Goal: Transaction & Acquisition: Obtain resource

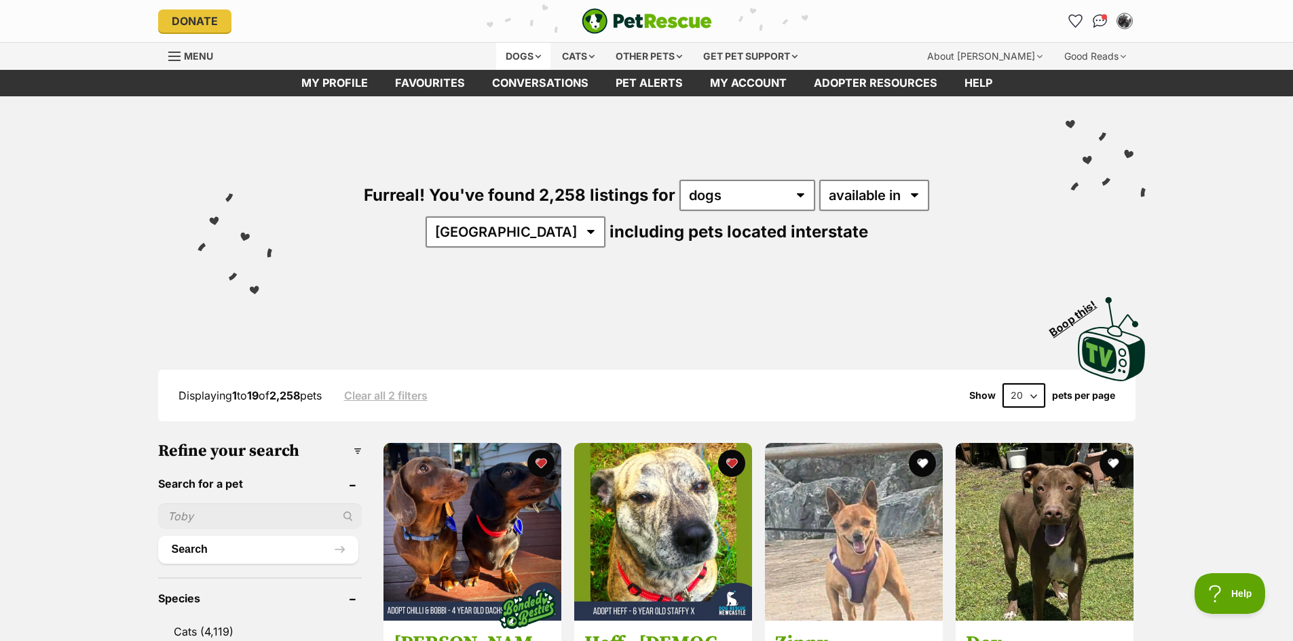
click at [503, 53] on div "Dogs" at bounding box center [523, 56] width 54 height 27
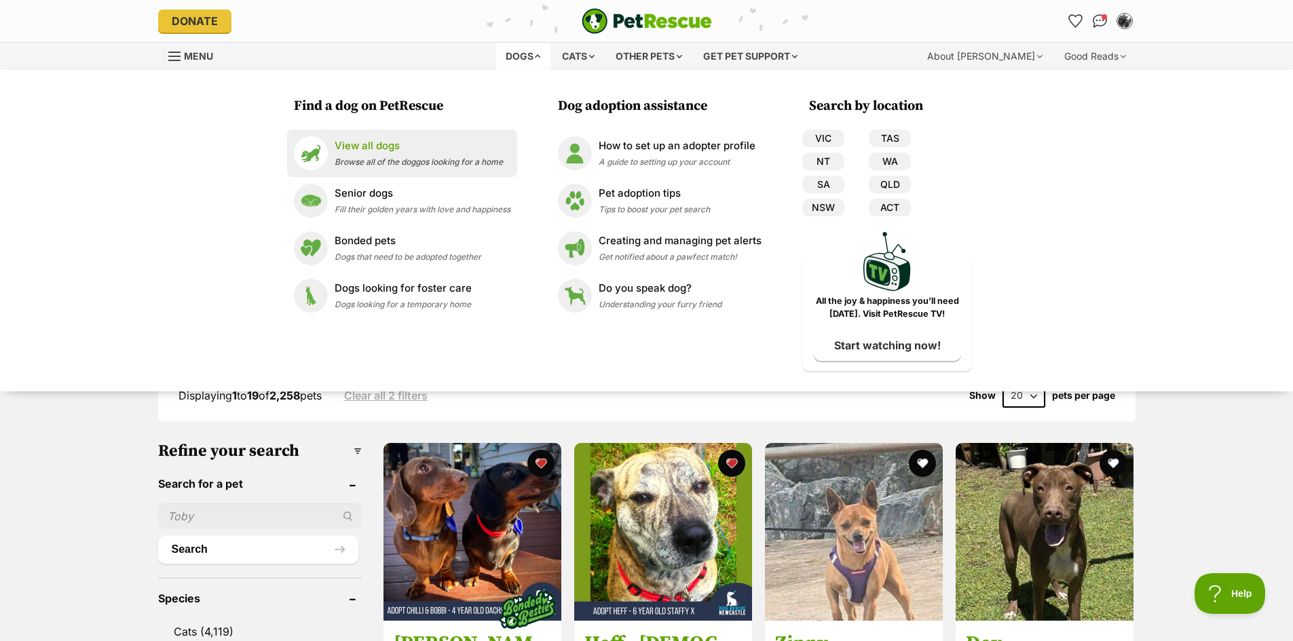
click at [390, 143] on p "View all dogs" at bounding box center [419, 146] width 168 height 16
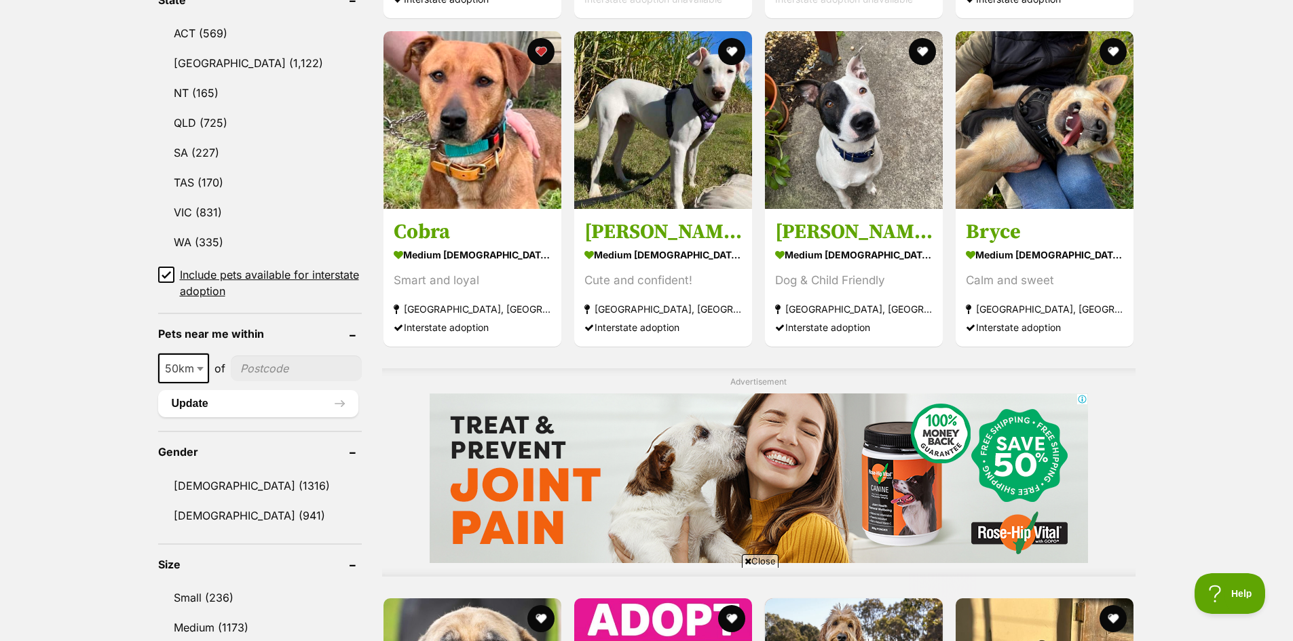
scroll to position [746, 0]
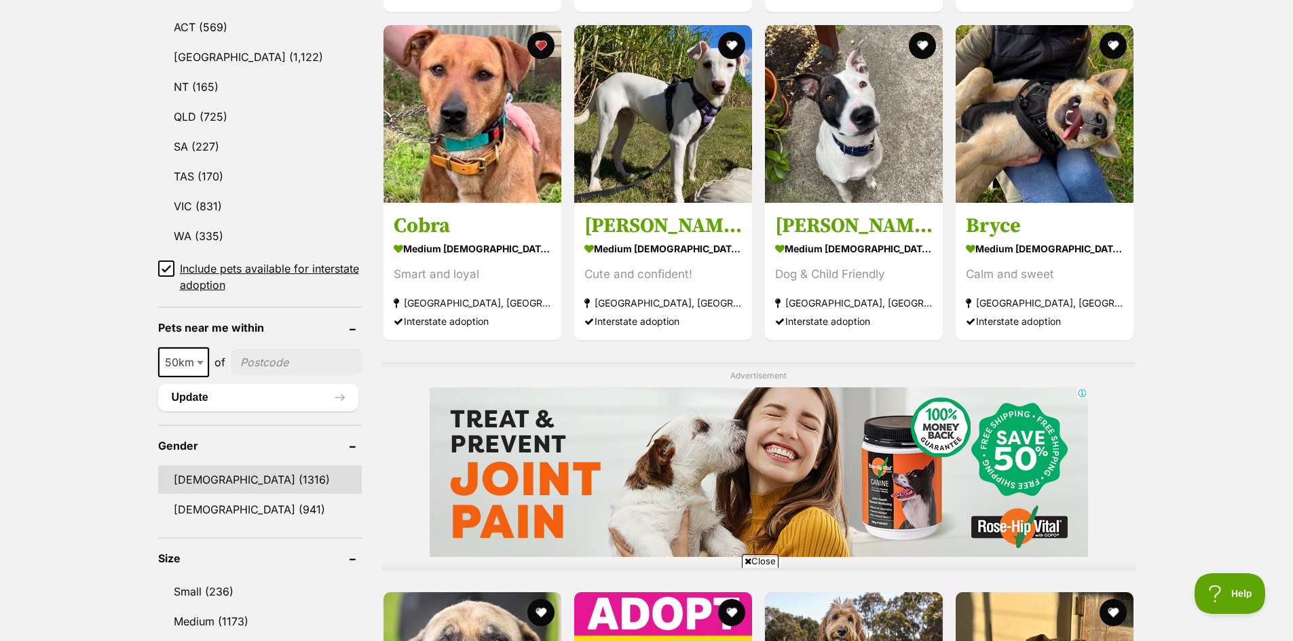
click at [183, 474] on link "[DEMOGRAPHIC_DATA] (1316)" at bounding box center [260, 479] width 204 height 28
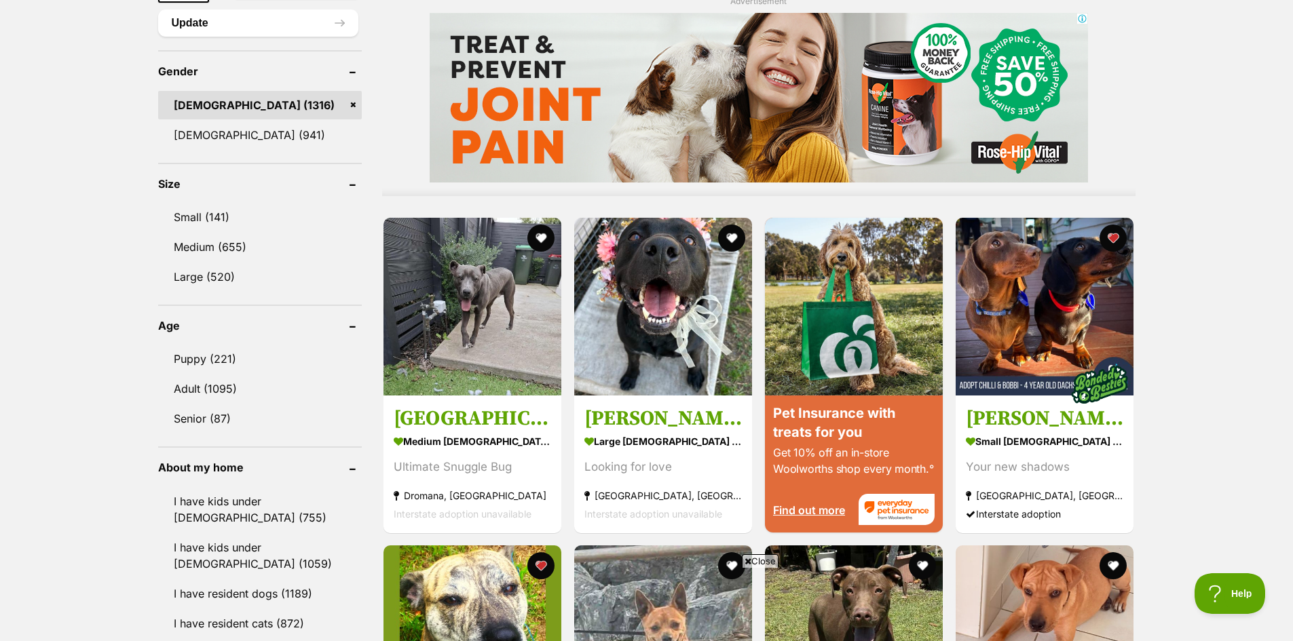
scroll to position [1153, 0]
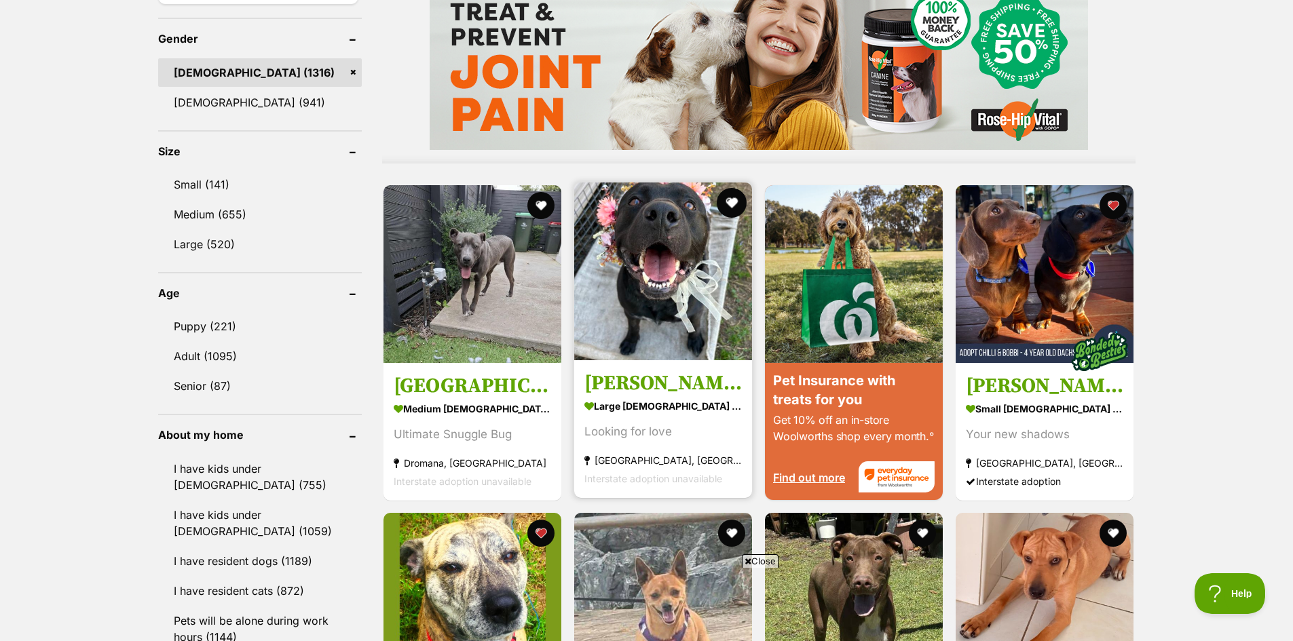
click at [729, 201] on button "favourite" at bounding box center [732, 203] width 30 height 30
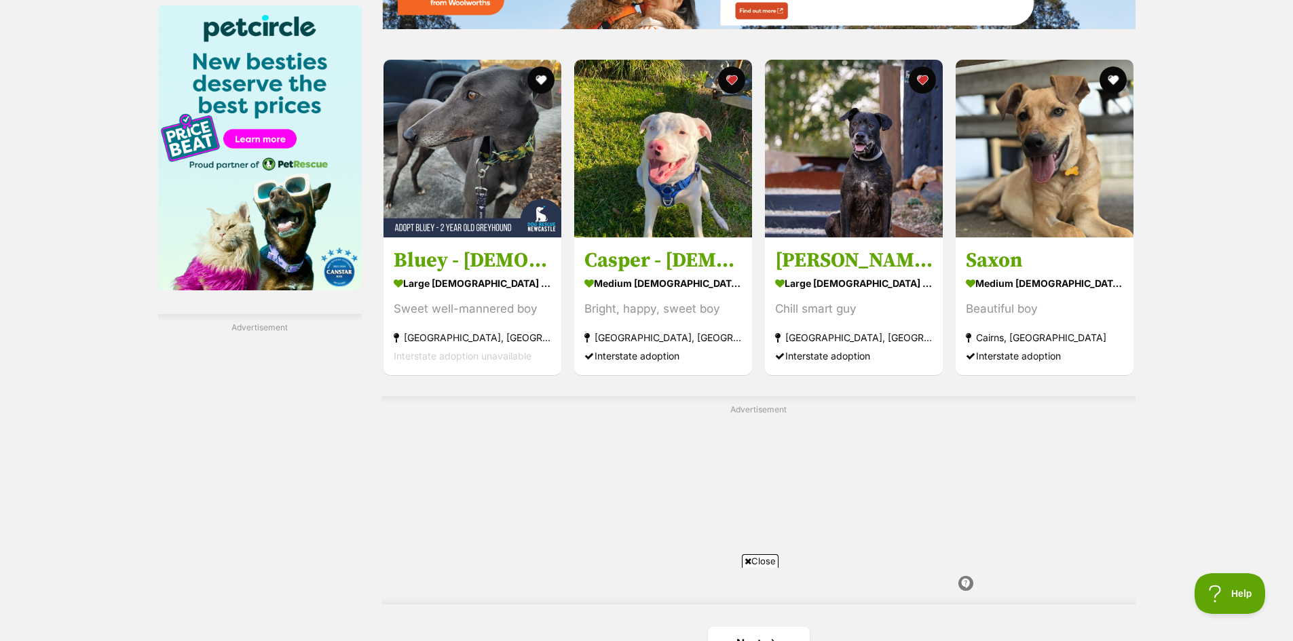
scroll to position [2103, 0]
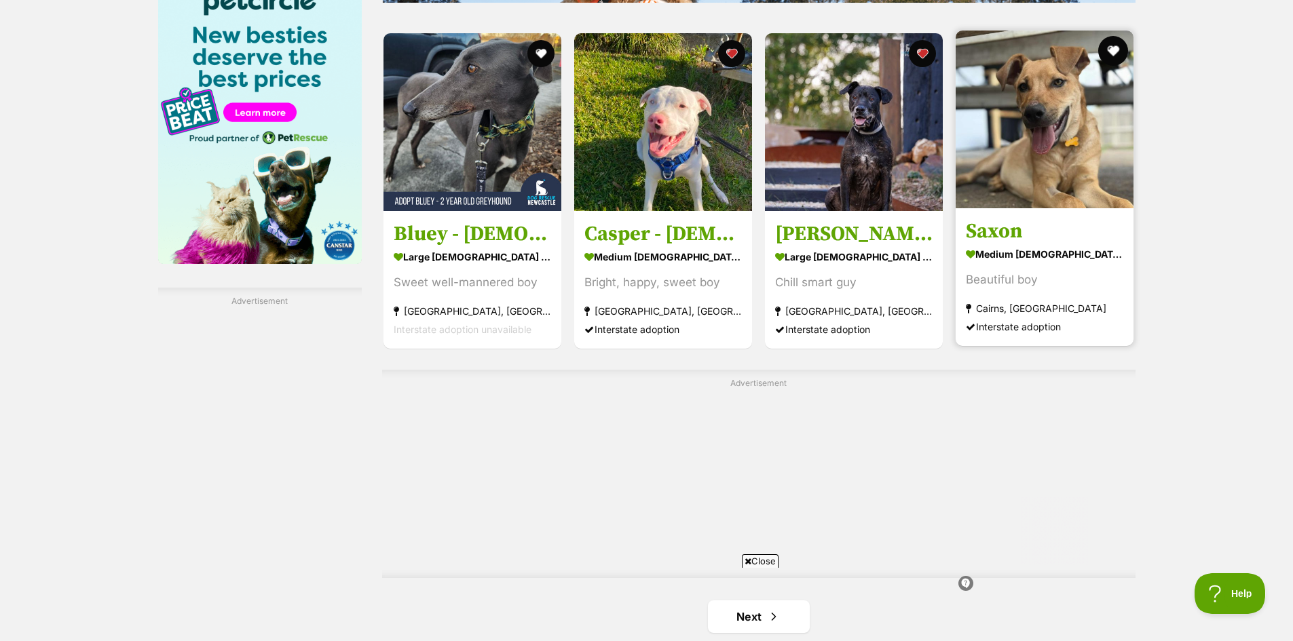
click at [1113, 51] on button "favourite" at bounding box center [1114, 51] width 30 height 30
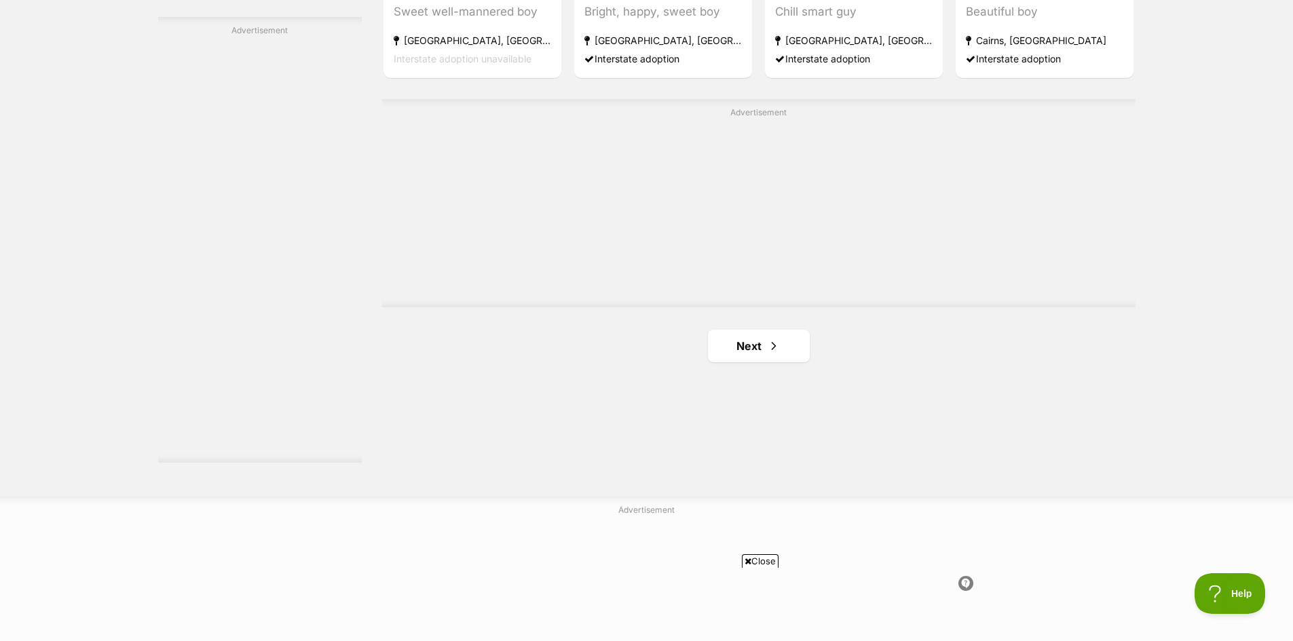
scroll to position [2375, 0]
click at [748, 347] on link "Next" at bounding box center [759, 345] width 102 height 33
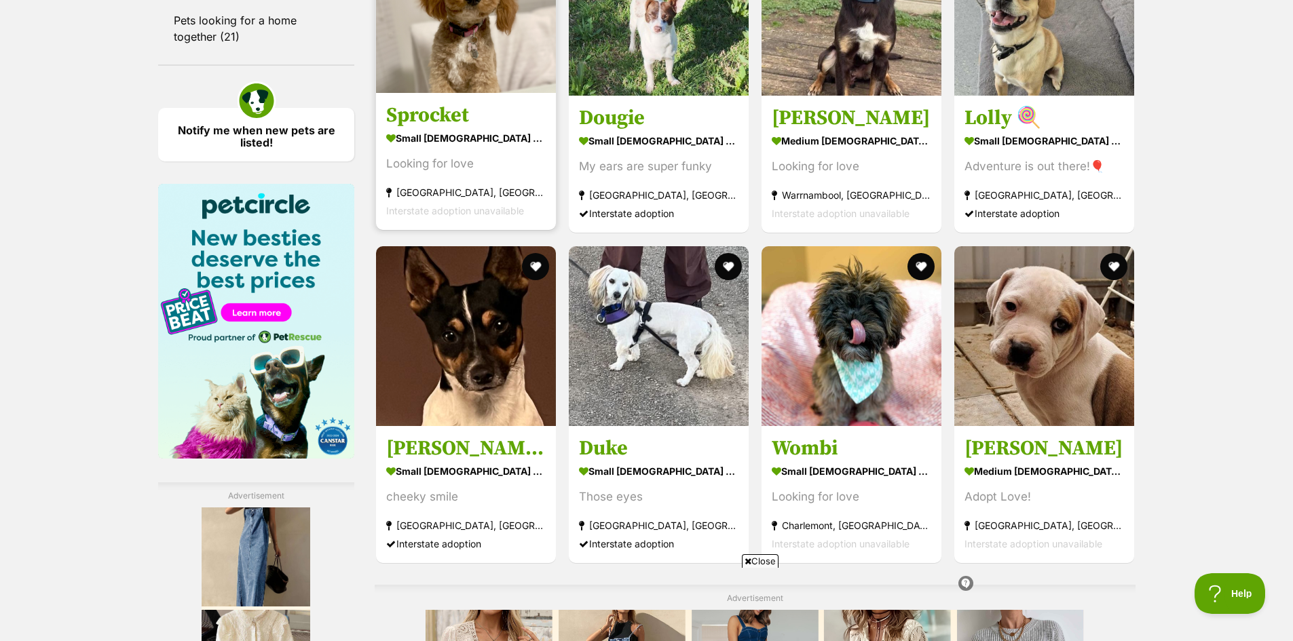
scroll to position [1900, 0]
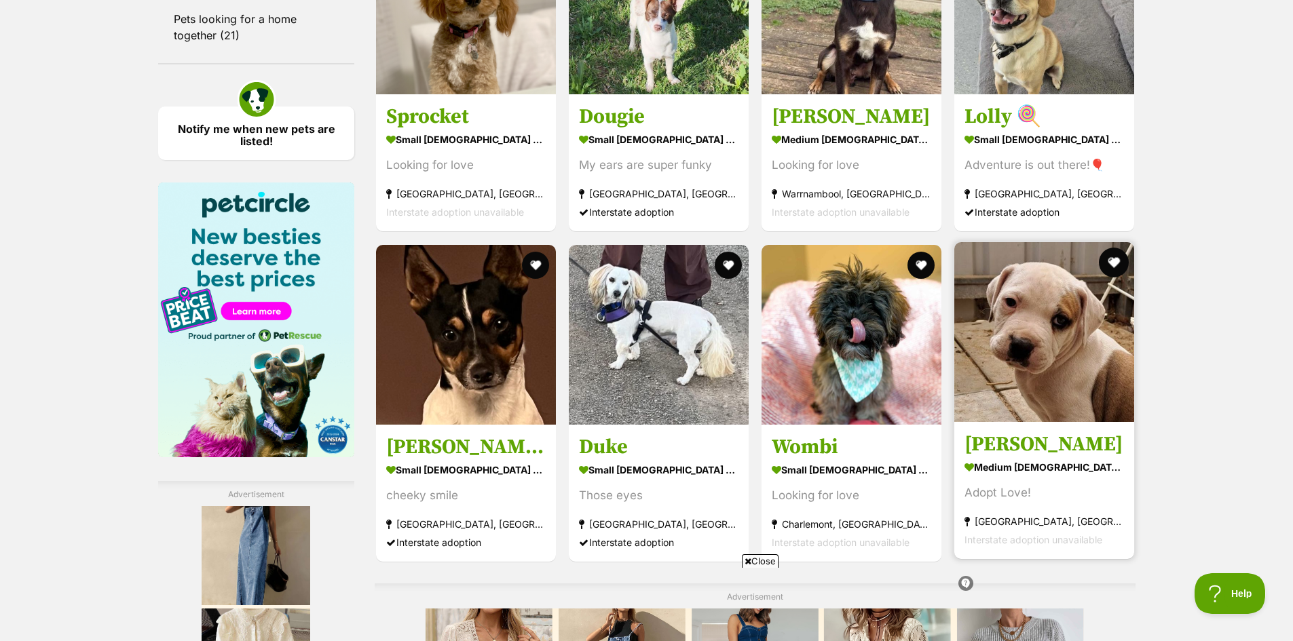
click at [1112, 269] on button "favourite" at bounding box center [1114, 263] width 30 height 30
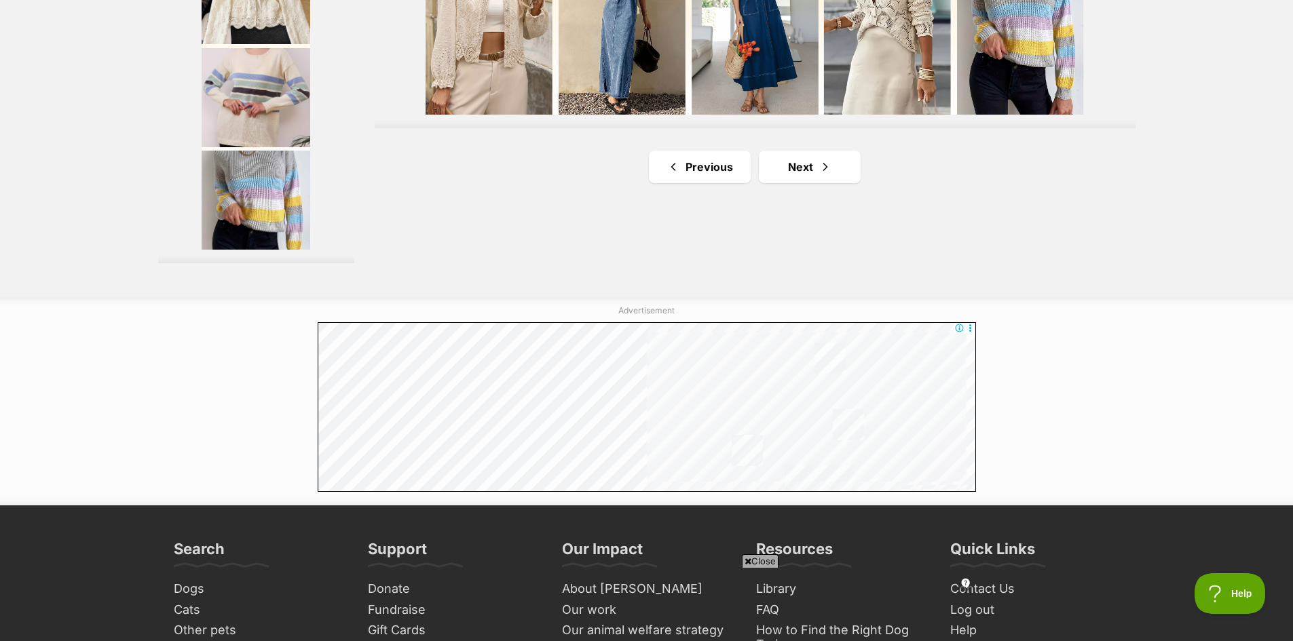
scroll to position [2578, 0]
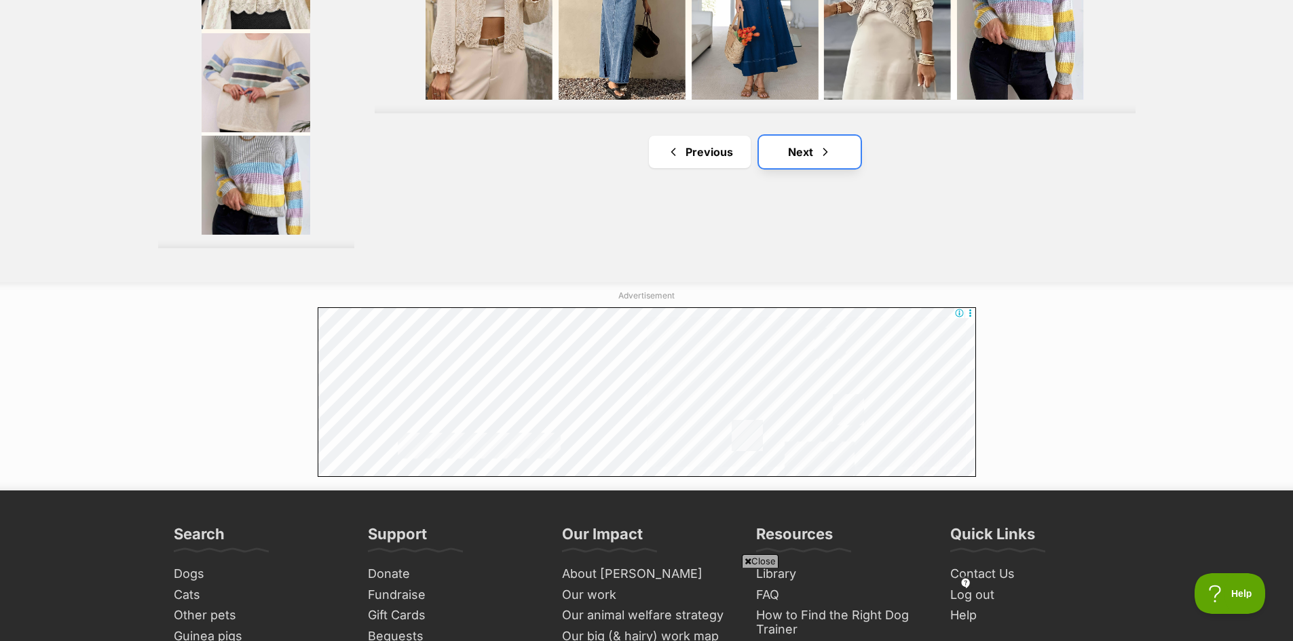
click at [799, 159] on link "Next" at bounding box center [810, 152] width 102 height 33
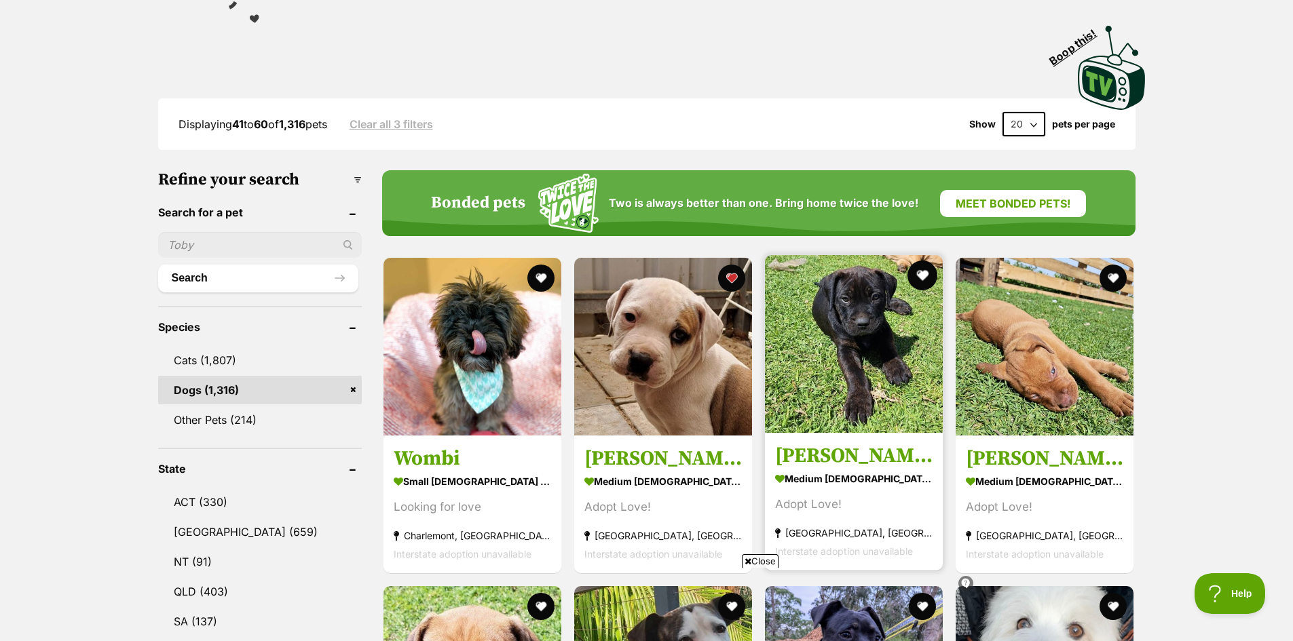
click at [919, 278] on button "favourite" at bounding box center [922, 276] width 30 height 30
